Goal: Check status

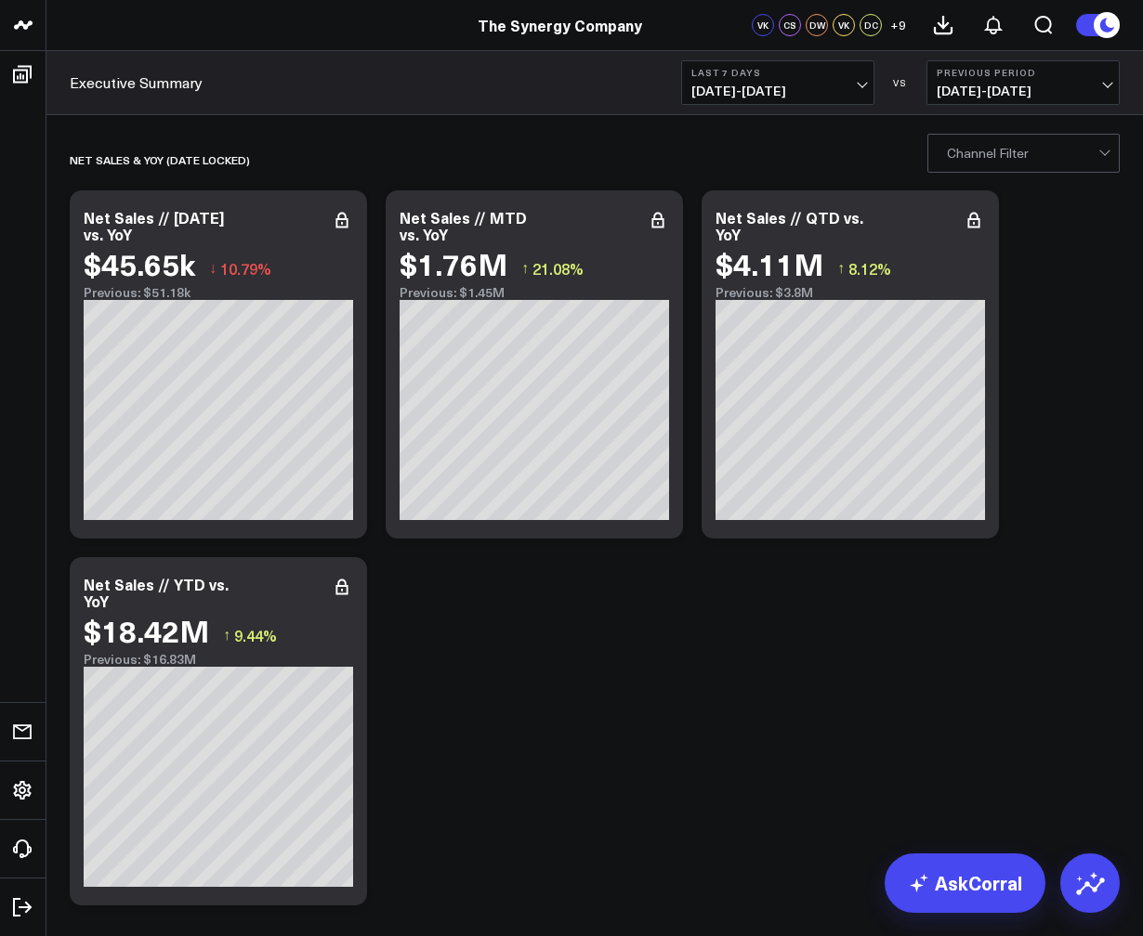
click at [864, 86] on button "Last 7 Days [DATE] - [DATE]" at bounding box center [777, 82] width 193 height 45
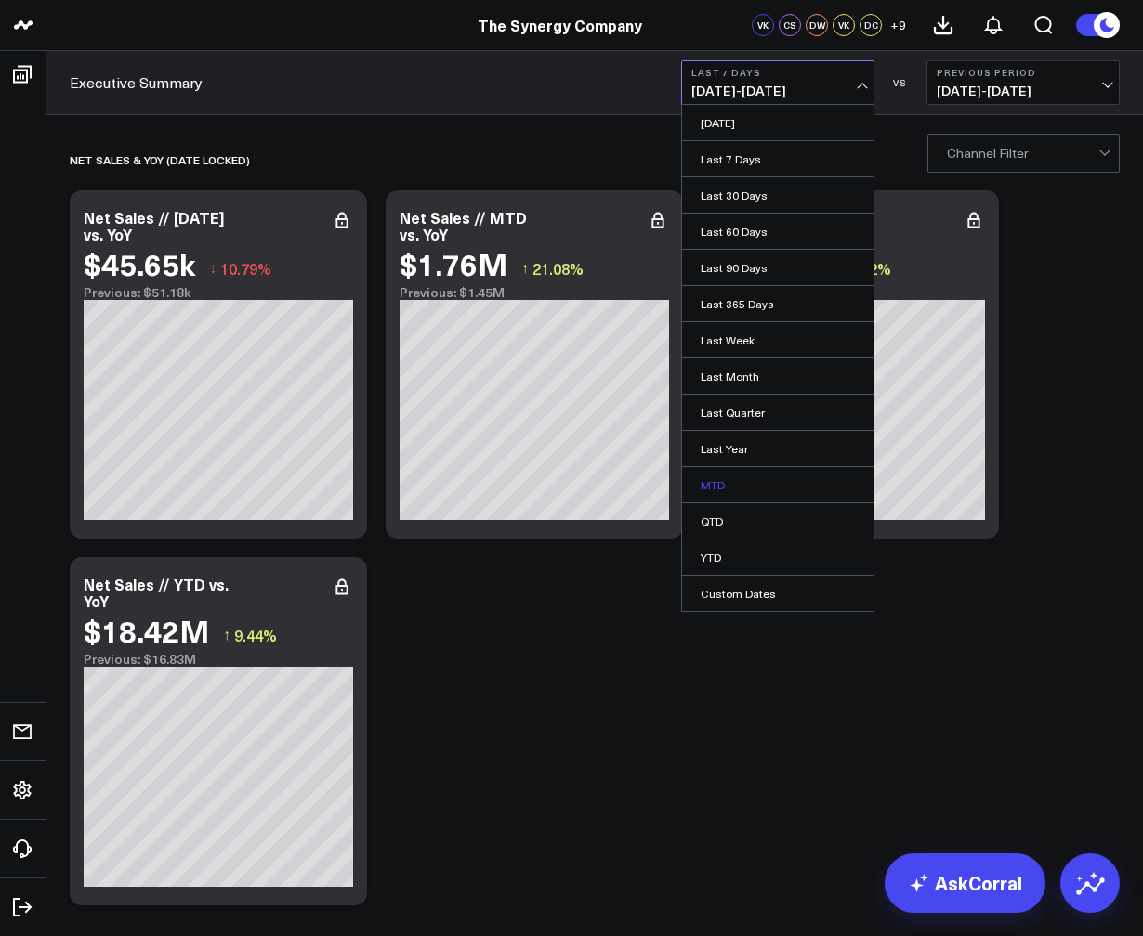
click at [740, 479] on link "MTD" at bounding box center [777, 484] width 191 height 35
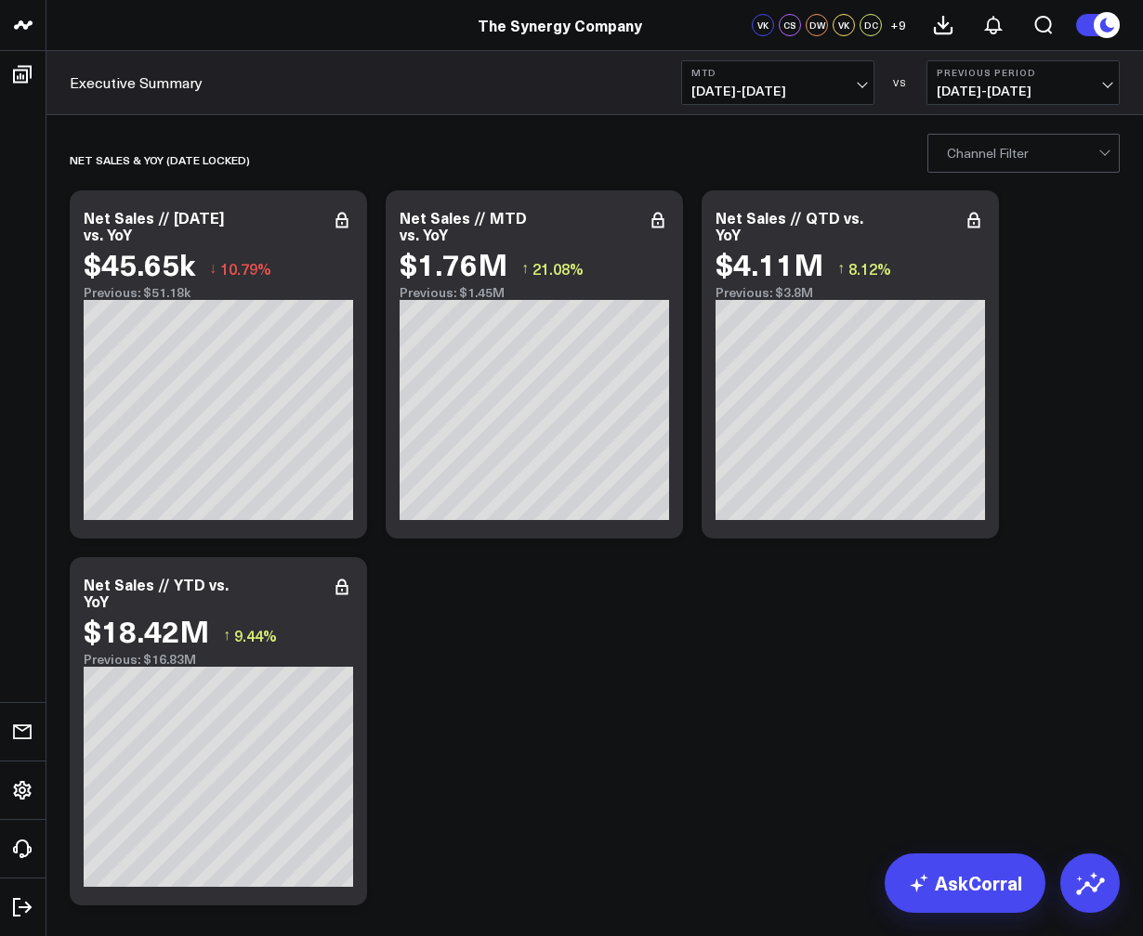
click at [1090, 81] on button "Previous Period [DATE] - [DATE]" at bounding box center [1022, 82] width 193 height 45
click at [1046, 199] on link "YoY" at bounding box center [1022, 194] width 191 height 35
